Goal: Share content: Distribute website content to other platforms or users

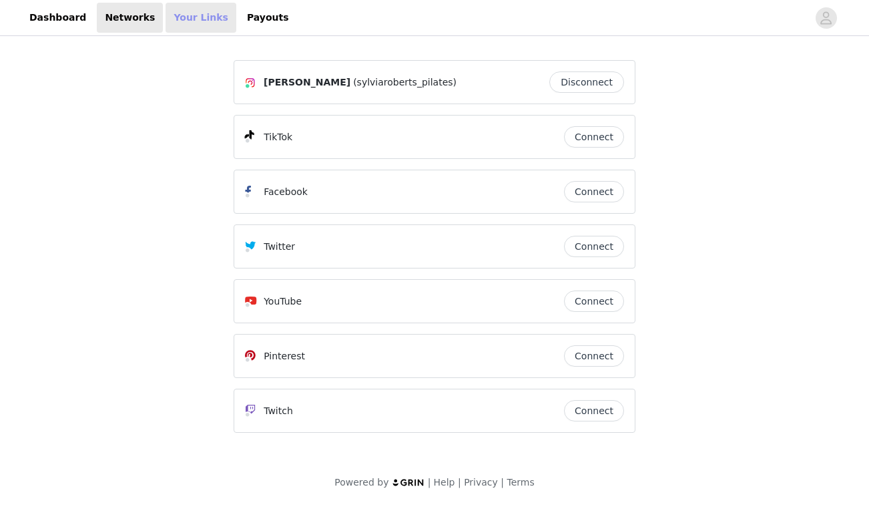
click at [196, 22] on link "Your Links" at bounding box center [201, 18] width 71 height 30
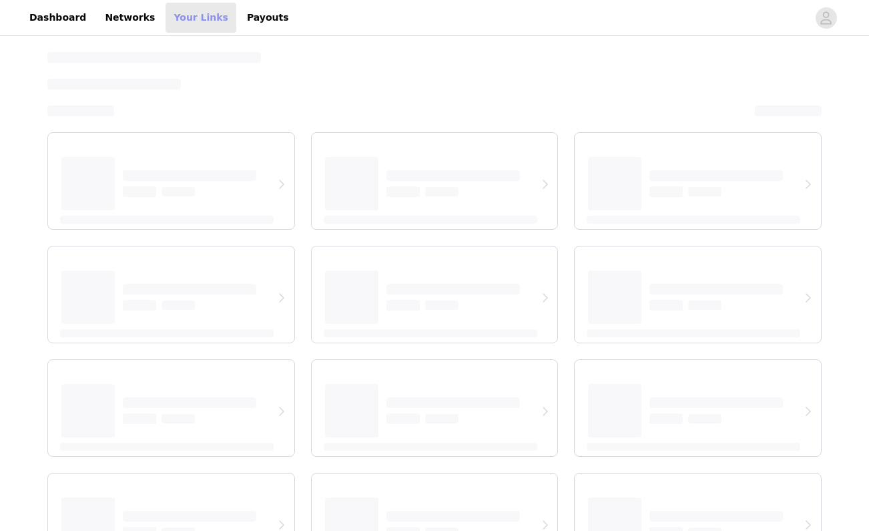
select select "12"
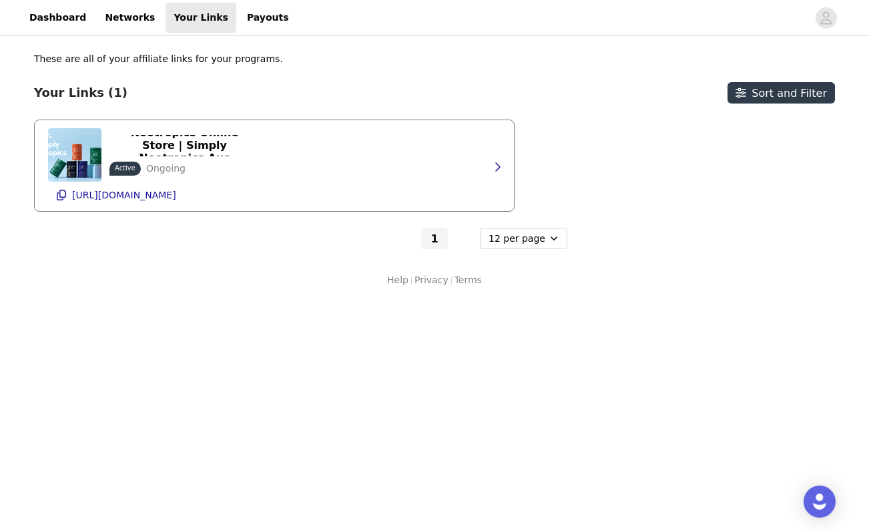
click at [495, 178] on div "Nootropics Online Store | Simply Nootropics Aus Active Ongoing [URL][DOMAIN_NAM…" at bounding box center [274, 165] width 453 height 91
click at [497, 172] on icon "button" at bounding box center [497, 167] width 11 height 11
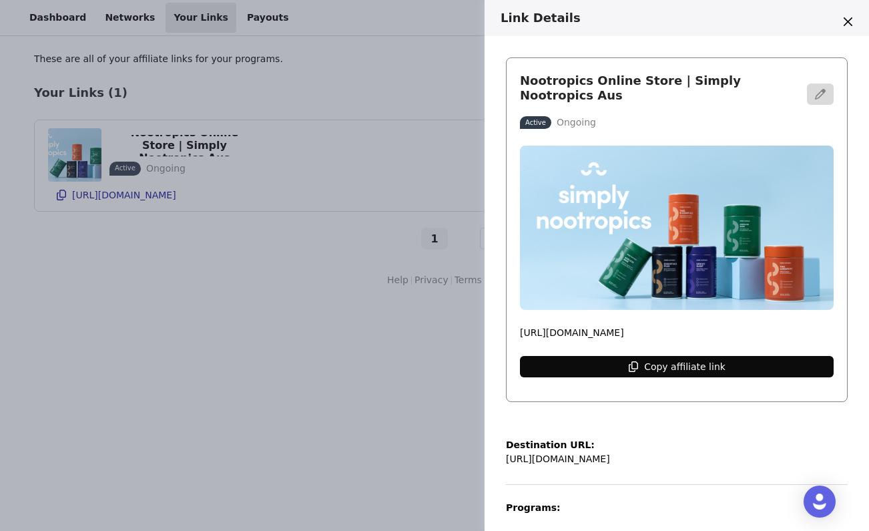
click at [662, 371] on p "Copy affiliate link" at bounding box center [684, 366] width 81 height 11
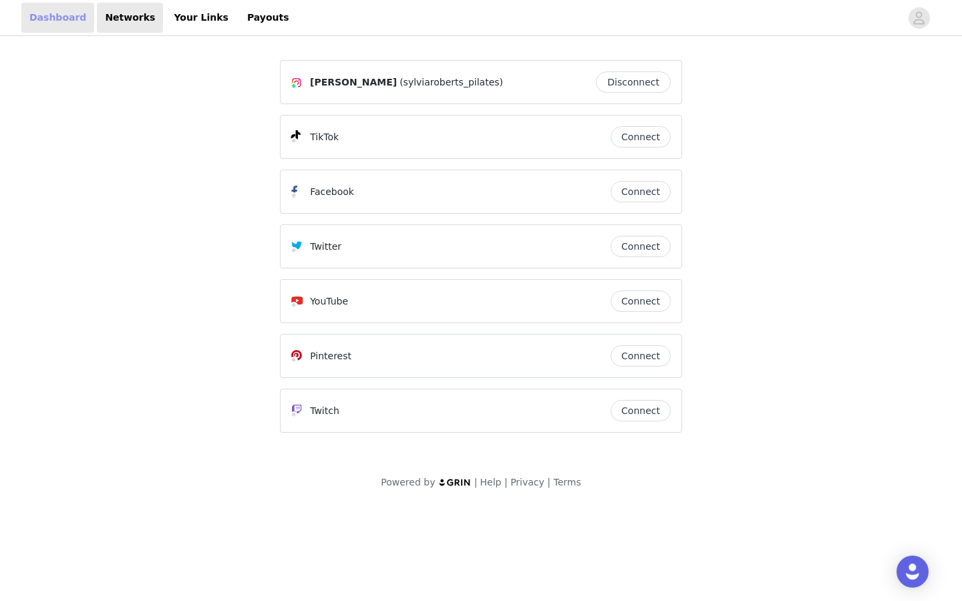
click at [80, 21] on link "Dashboard" at bounding box center [57, 18] width 73 height 30
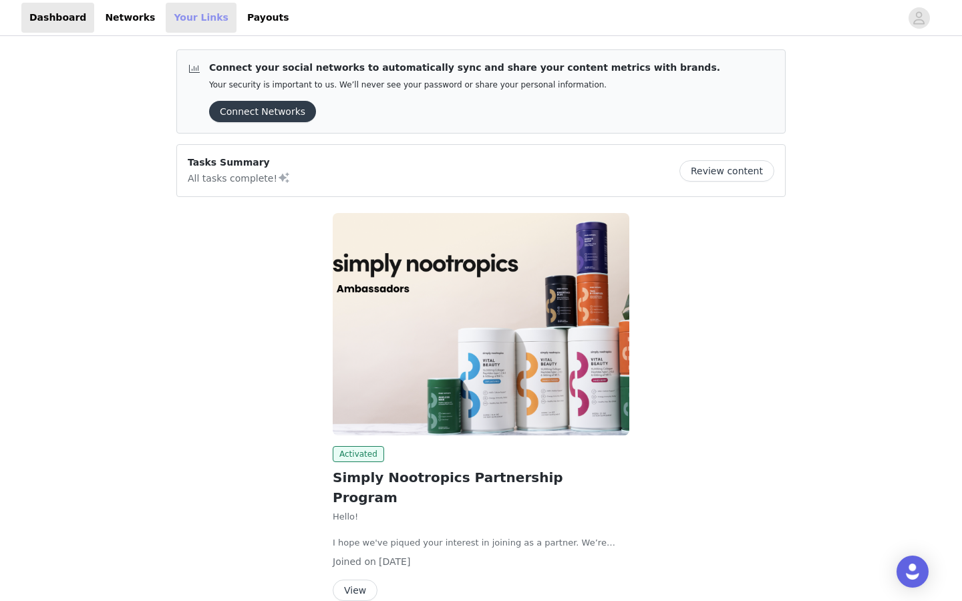
click at [185, 25] on link "Your Links" at bounding box center [201, 18] width 71 height 30
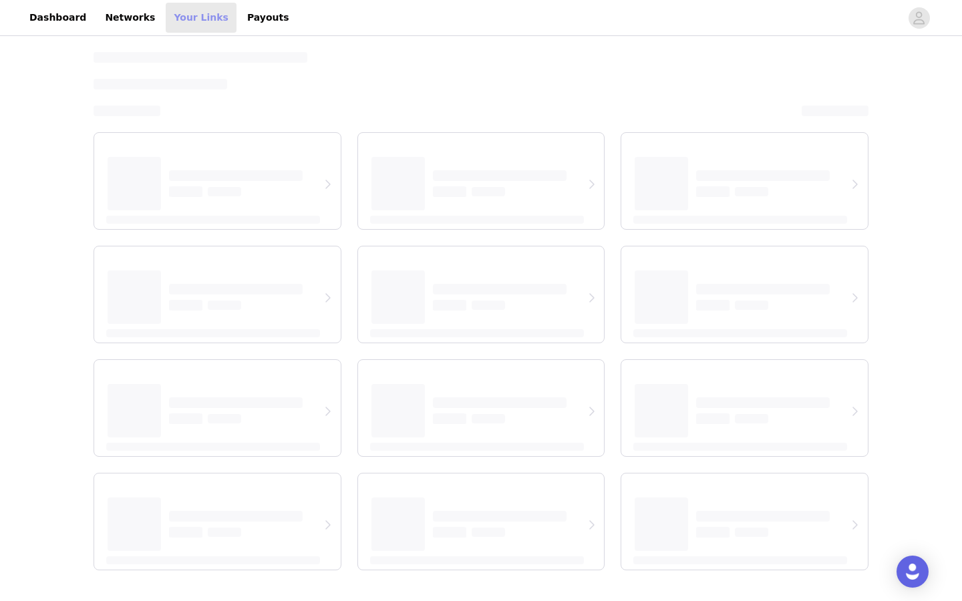
select select "12"
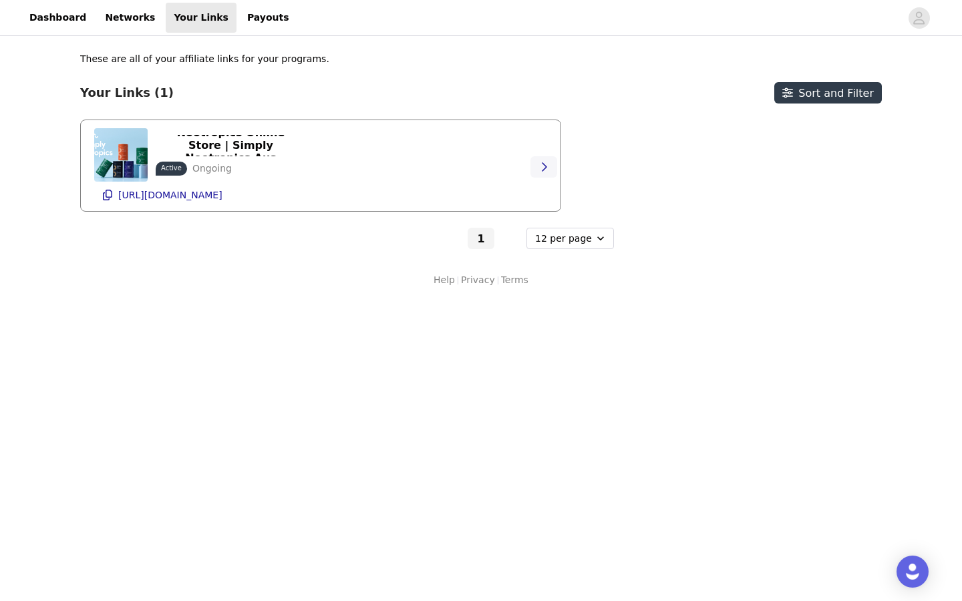
click at [541, 166] on icon "button" at bounding box center [543, 167] width 11 height 11
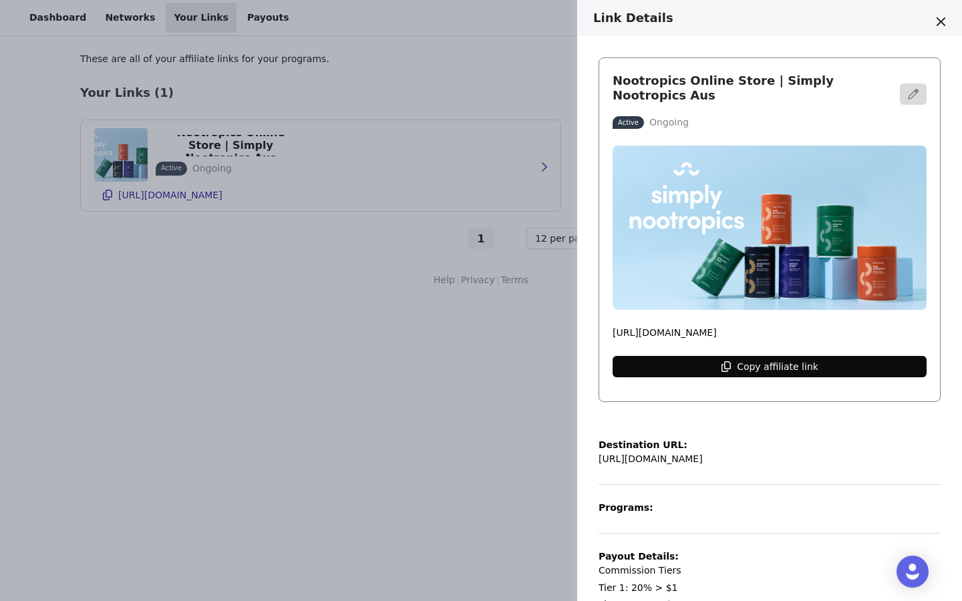
click at [787, 370] on p "Copy affiliate link" at bounding box center [777, 366] width 81 height 11
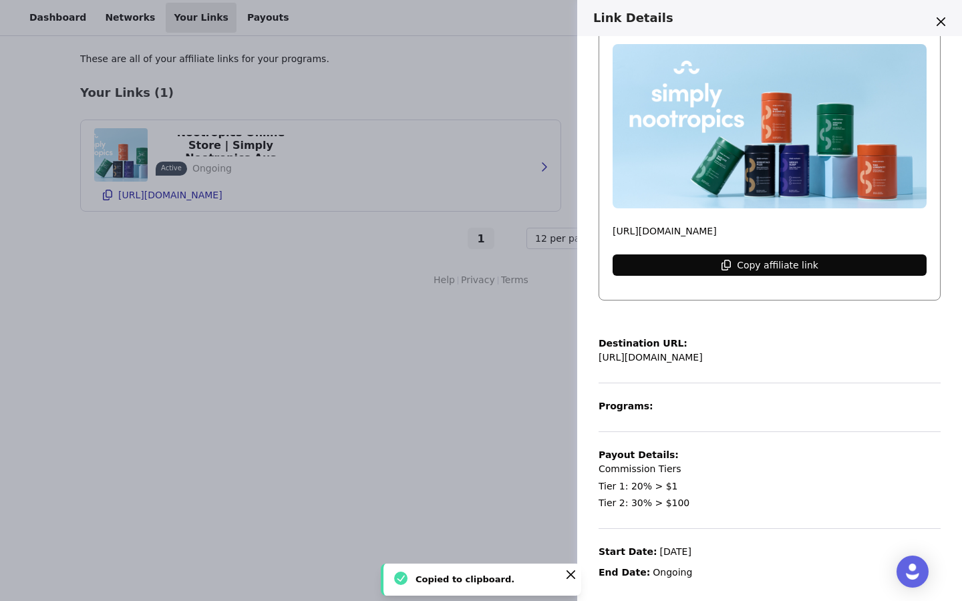
scroll to position [101, 0]
